Goal: Find specific page/section: Find specific page/section

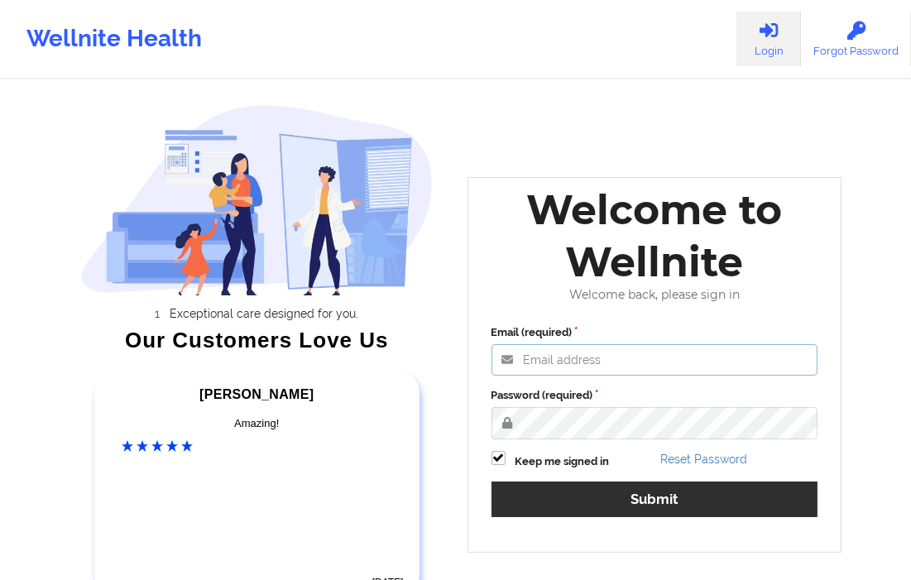
type input "[EMAIL_ADDRESS][DOMAIN_NAME]"
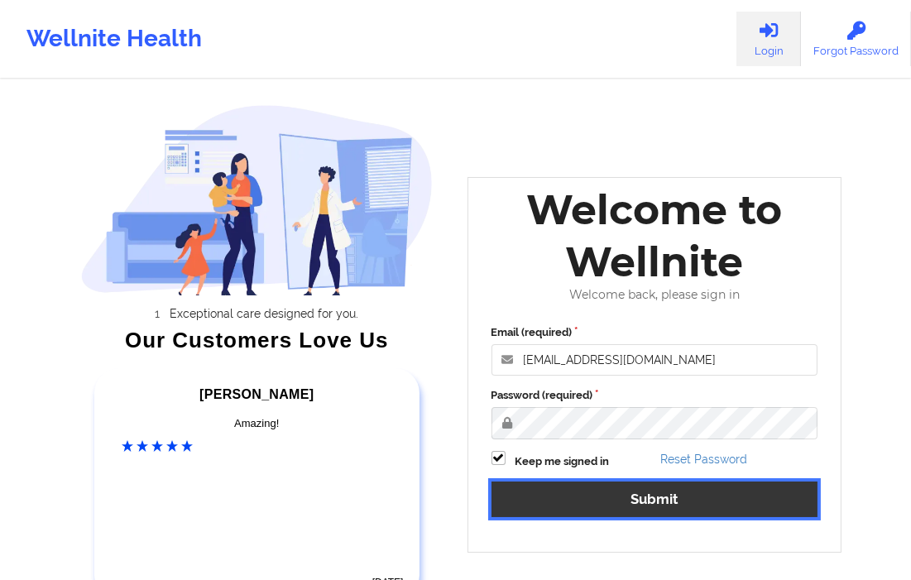
click at [601, 498] on button "Submit" at bounding box center [654, 499] width 327 height 36
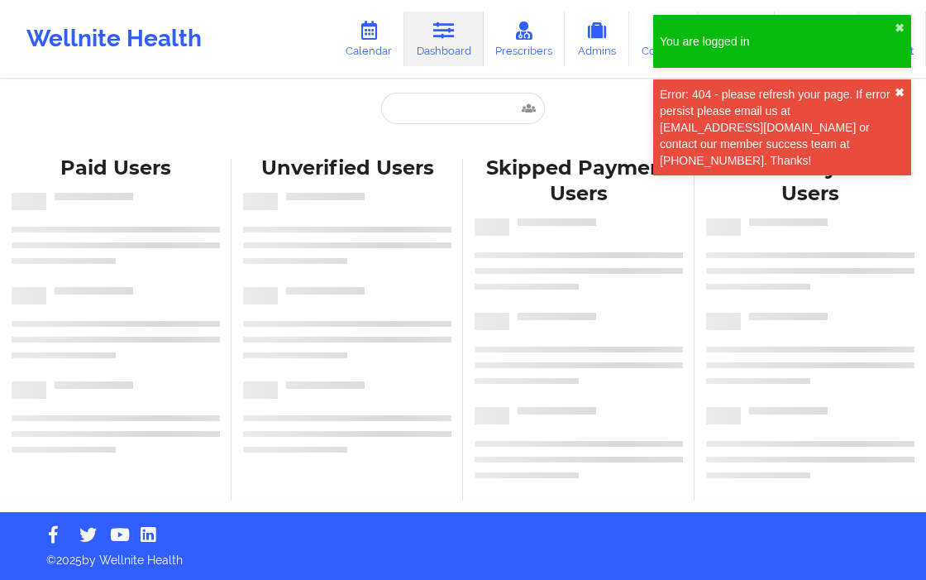
click at [897, 93] on button "✖︎" at bounding box center [900, 92] width 10 height 13
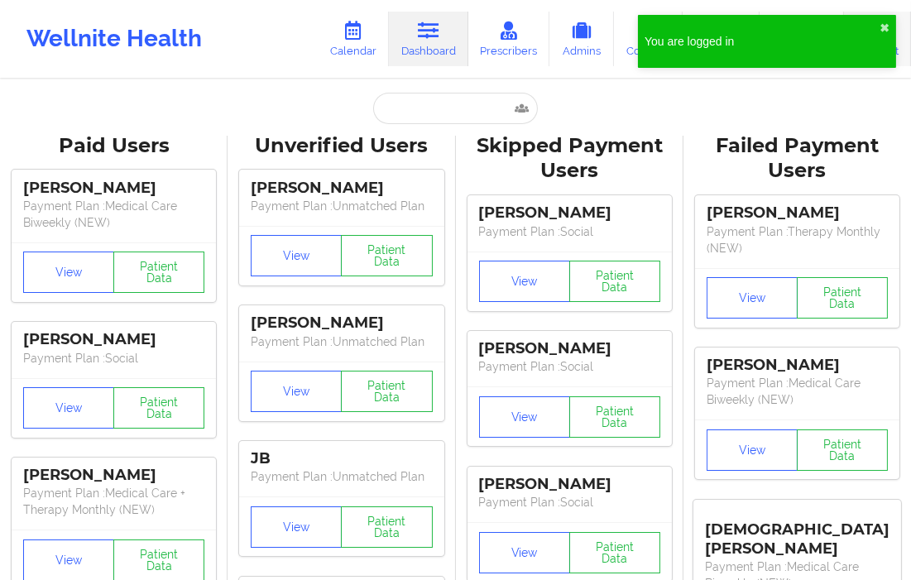
click at [902, 28] on link "Account" at bounding box center [877, 39] width 67 height 55
click at [390, 118] on input "text" at bounding box center [455, 108] width 164 height 31
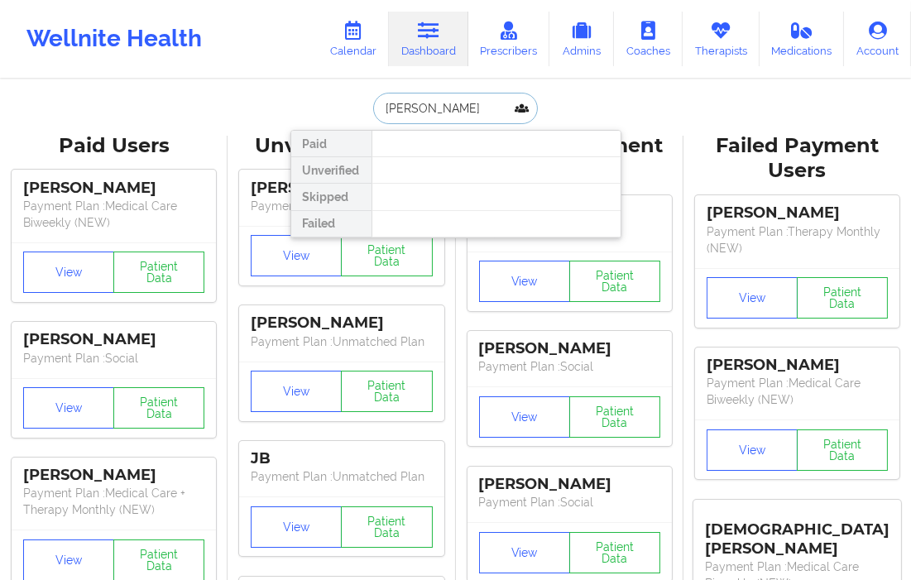
type input "[PERSON_NAME]"
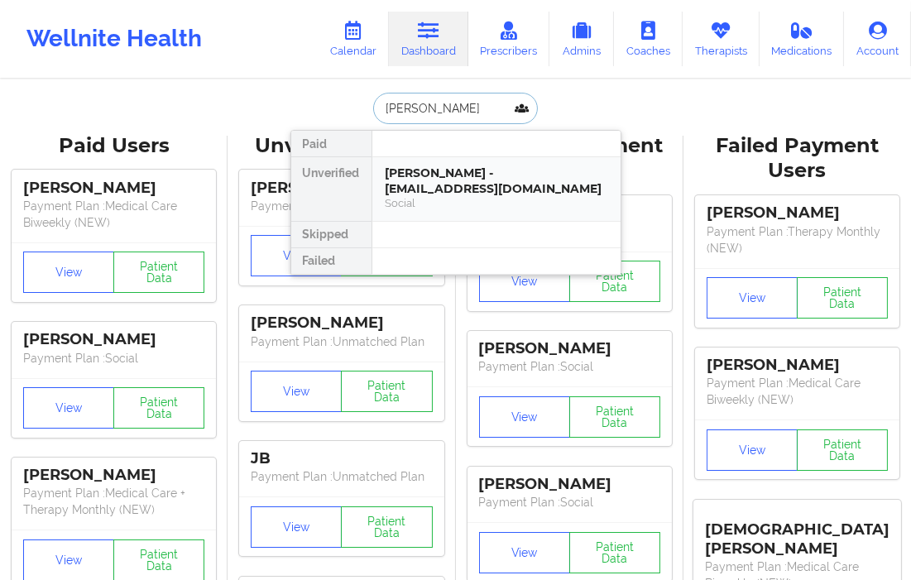
click at [400, 169] on div "[PERSON_NAME] - [EMAIL_ADDRESS][DOMAIN_NAME]" at bounding box center [496, 180] width 222 height 31
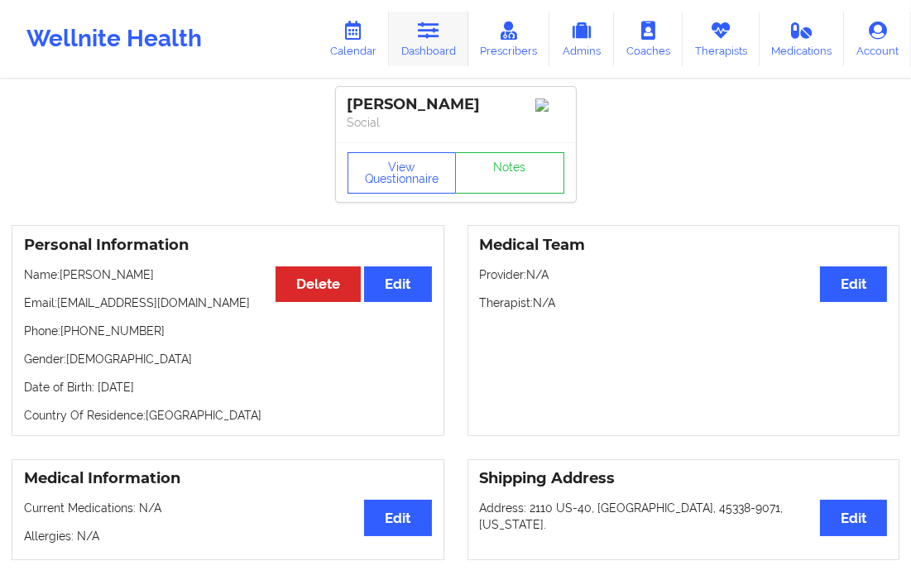
click at [426, 56] on link "Dashboard" at bounding box center [428, 39] width 79 height 55
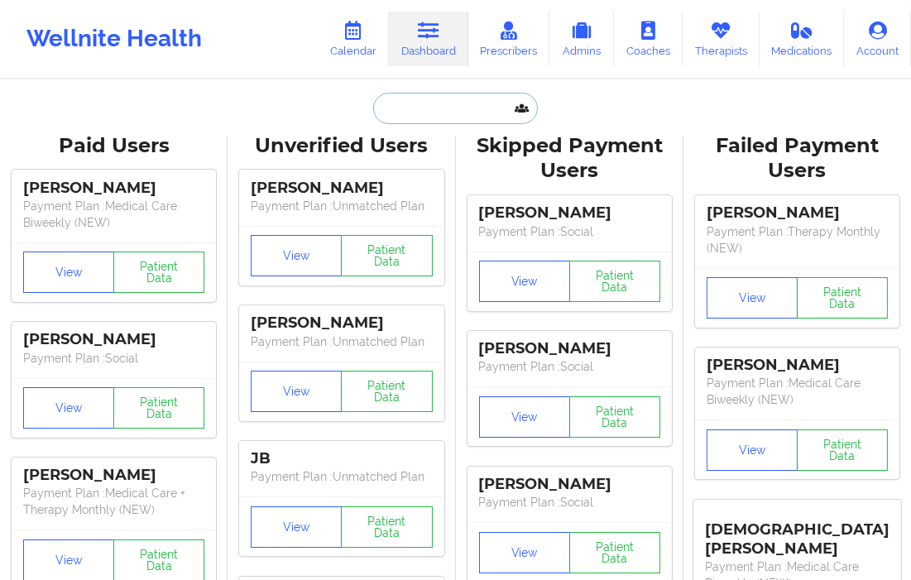
click at [417, 108] on input "text" at bounding box center [455, 108] width 164 height 31
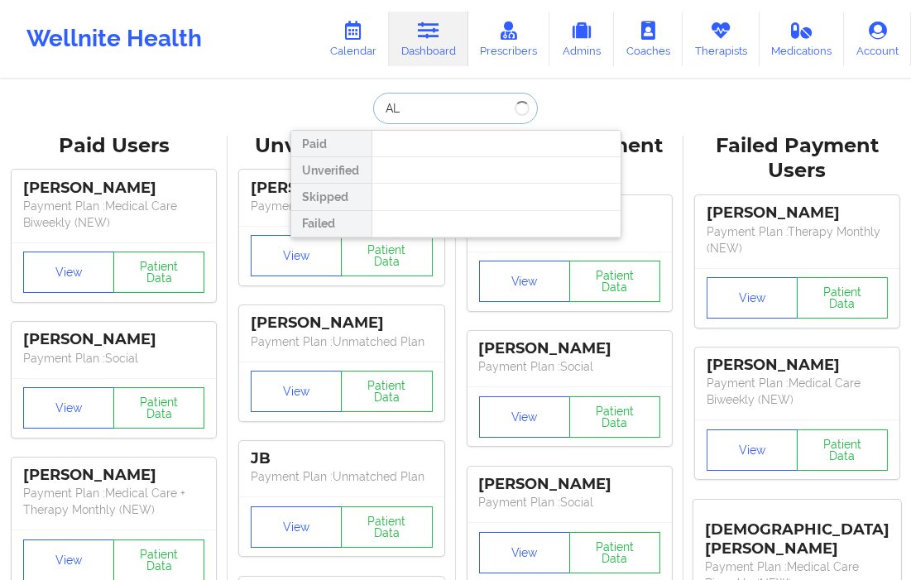
type input "A"
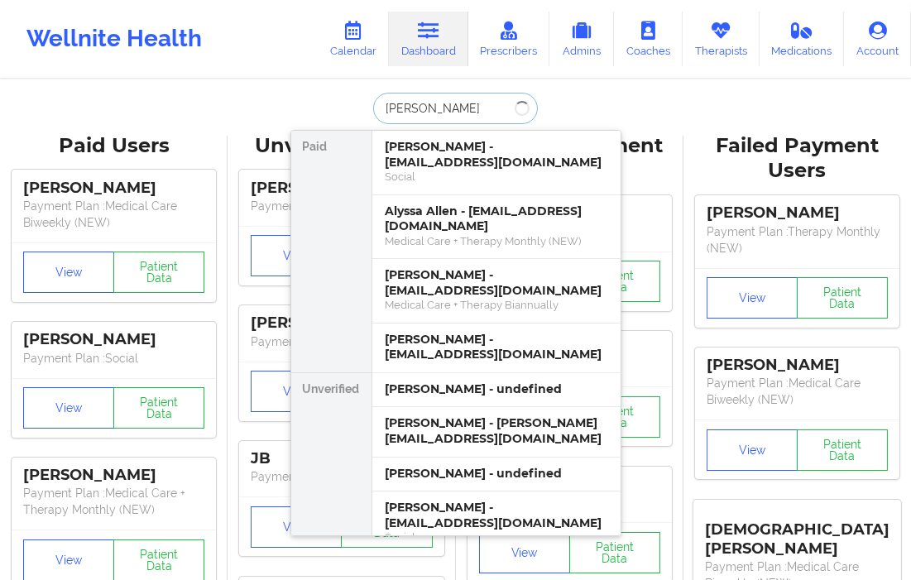
click at [386, 106] on input "[PERSON_NAME]" at bounding box center [455, 108] width 164 height 31
click at [385, 106] on input "[PERSON_NAME]" at bounding box center [455, 108] width 164 height 31
click at [375, 103] on input "[PERSON_NAME]" at bounding box center [455, 108] width 164 height 31
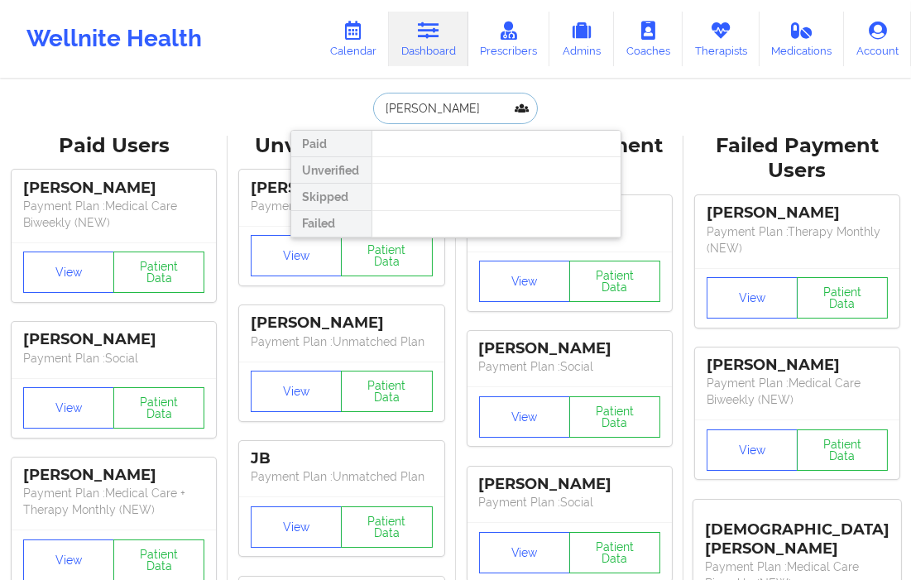
click at [383, 110] on input "[PERSON_NAME]" at bounding box center [455, 108] width 164 height 31
click at [432, 110] on input "[PERSON_NAME]" at bounding box center [455, 108] width 164 height 31
type input "[PERSON_NAME]"
